Goal: Information Seeking & Learning: Learn about a topic

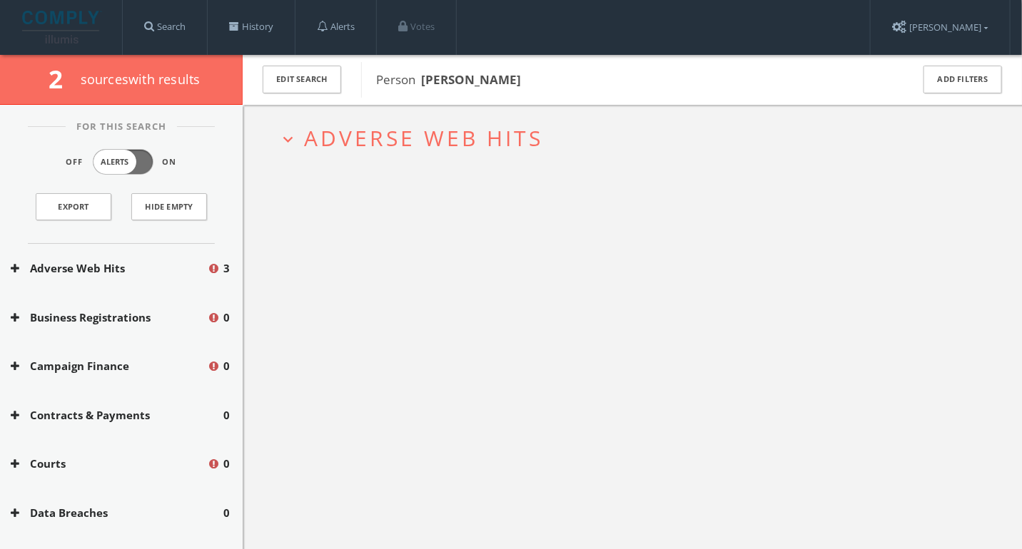
click at [341, 142] on span "Adverse Web Hits" at bounding box center [423, 137] width 239 height 29
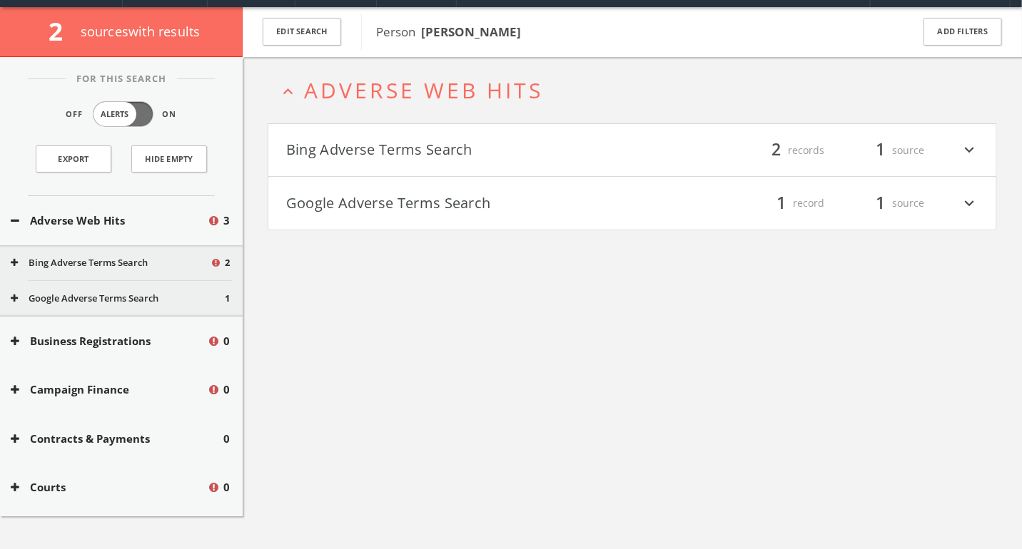
click at [341, 142] on button "Bing Adverse Terms Search" at bounding box center [459, 150] width 346 height 24
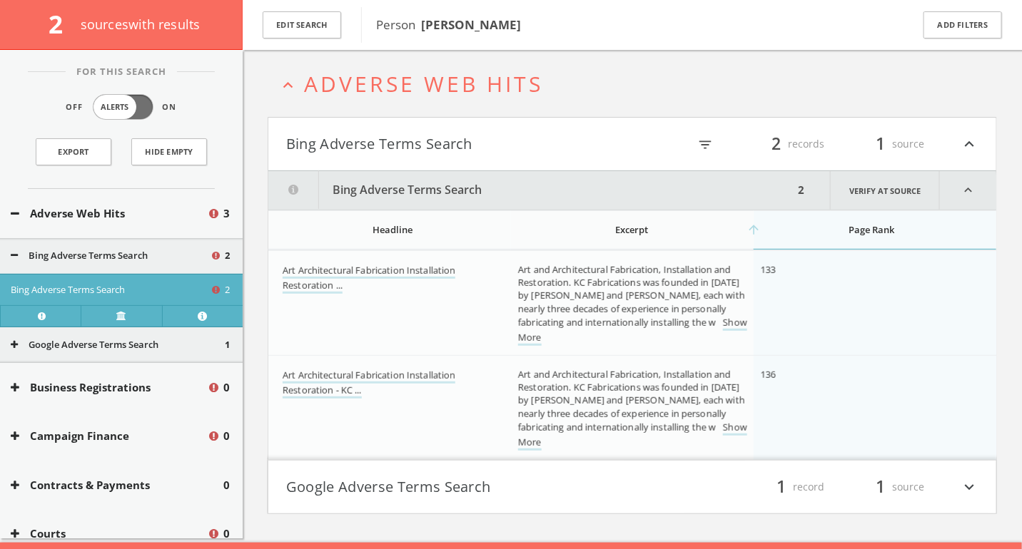
scroll to position [83, 0]
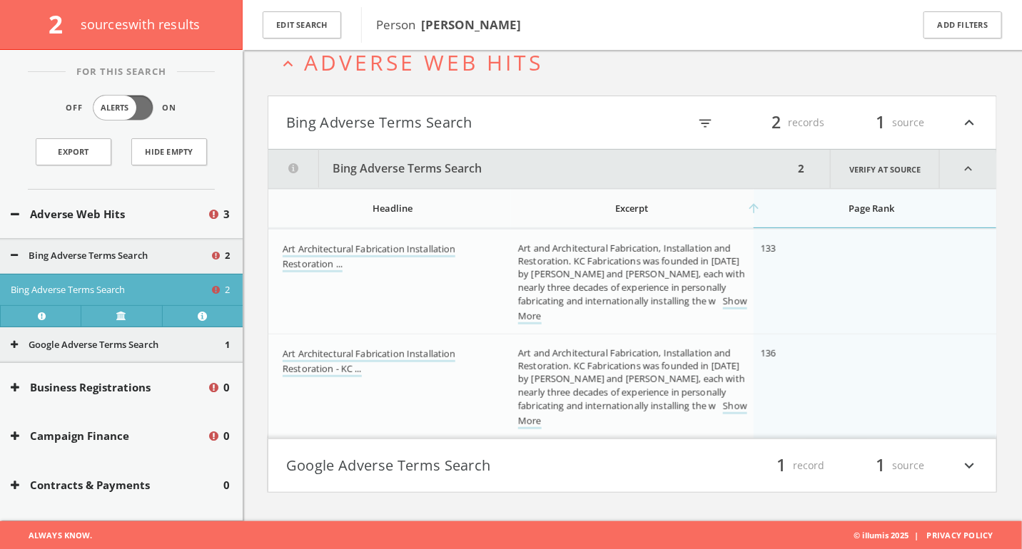
click at [335, 473] on button "Google Adverse Terms Search" at bounding box center [459, 466] width 346 height 24
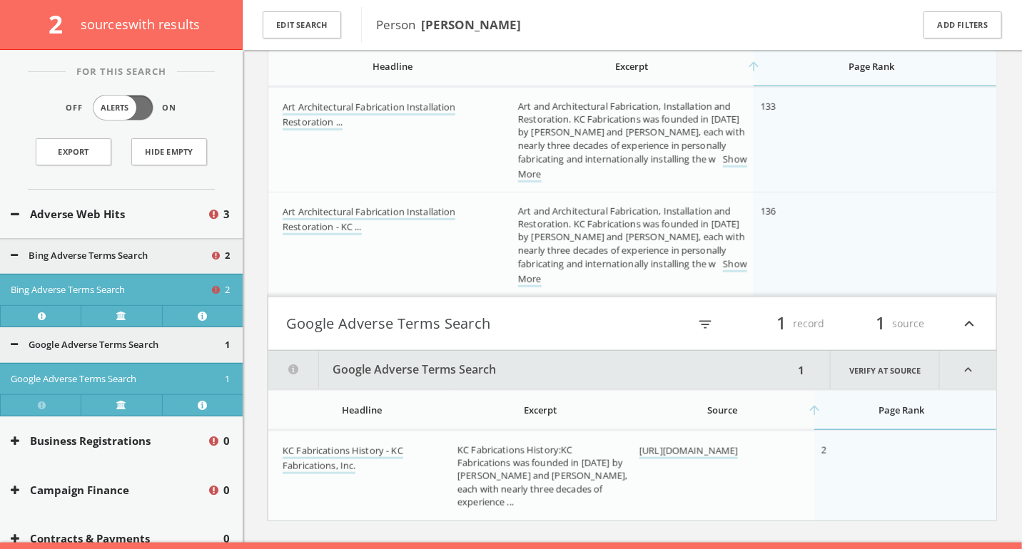
scroll to position [246, 0]
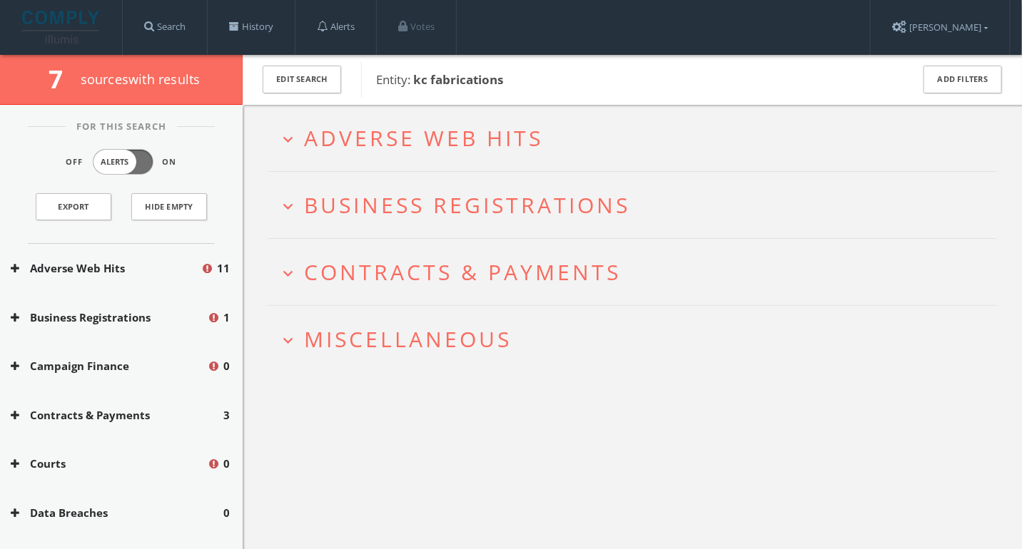
click at [323, 158] on h2 "expand_more Adverse Web Hits" at bounding box center [632, 138] width 729 height 66
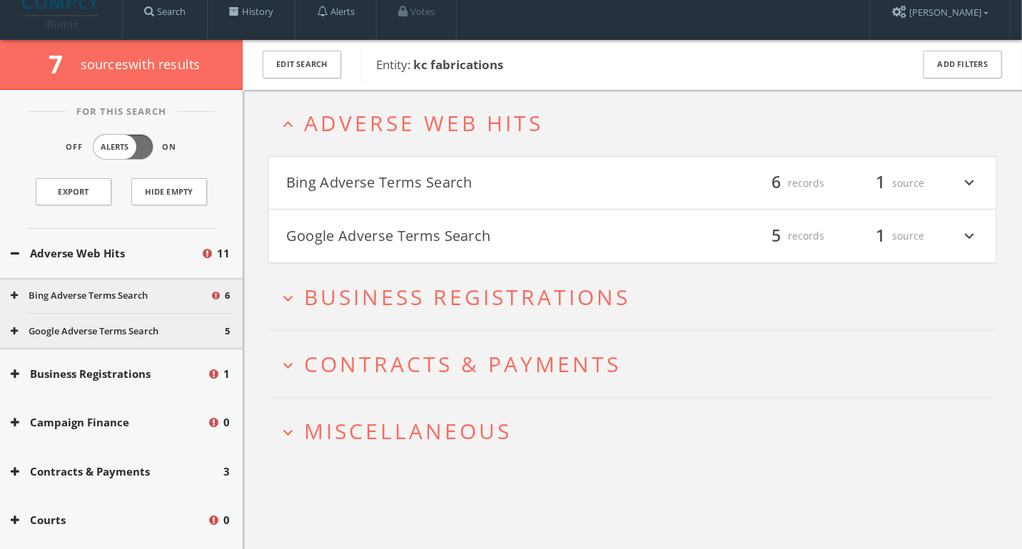
click at [323, 158] on h4 "Bing Adverse Terms Search filter_list 6 records 1 source expand_more" at bounding box center [632, 183] width 728 height 53
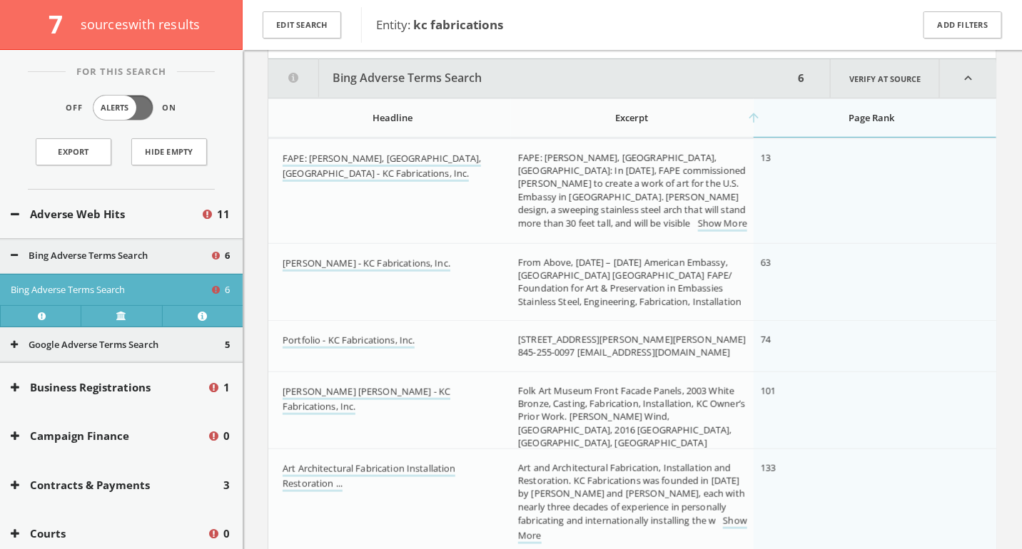
scroll to position [175, 0]
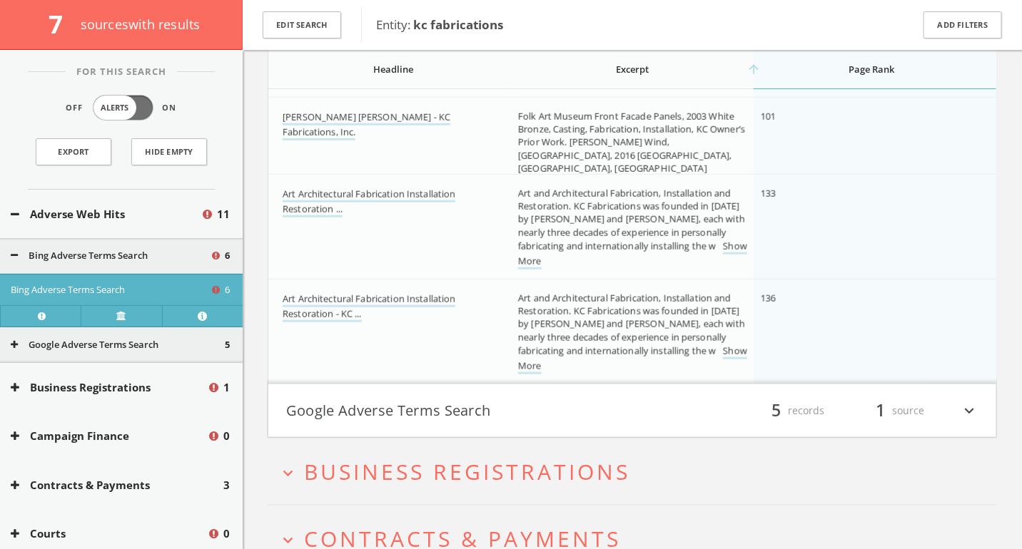
click at [356, 422] on h4 "Google Adverse Terms Search filter_list 5 records 1 source expand_more" at bounding box center [632, 410] width 728 height 53
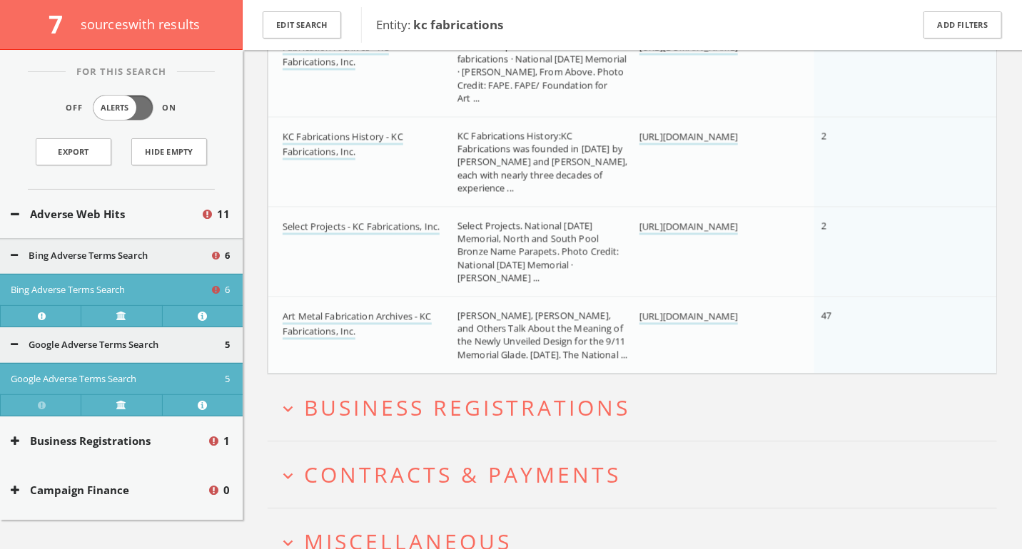
scroll to position [1104, 0]
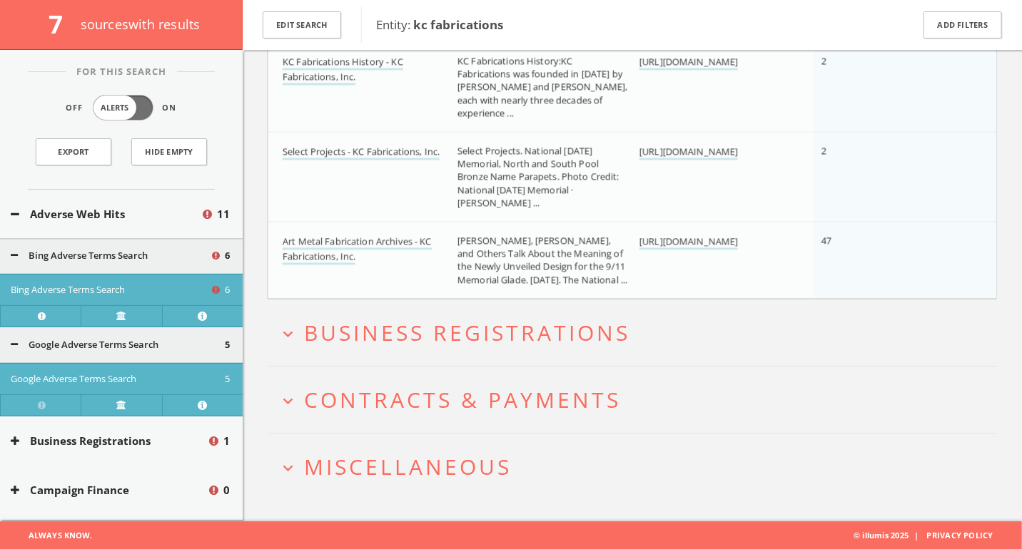
click at [351, 467] on span "Miscellaneous" at bounding box center [408, 466] width 208 height 29
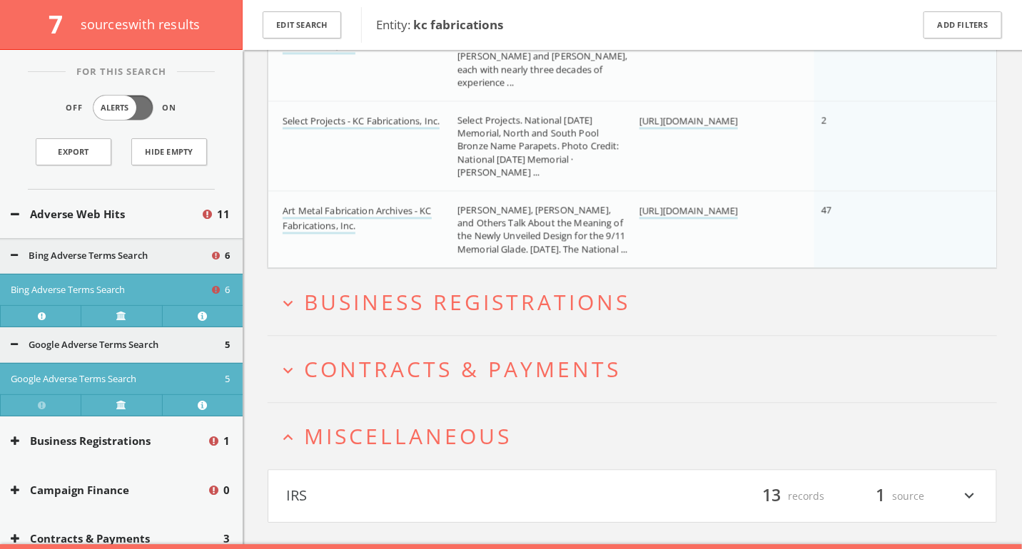
scroll to position [1159, 0]
